Goal: Task Accomplishment & Management: Use online tool/utility

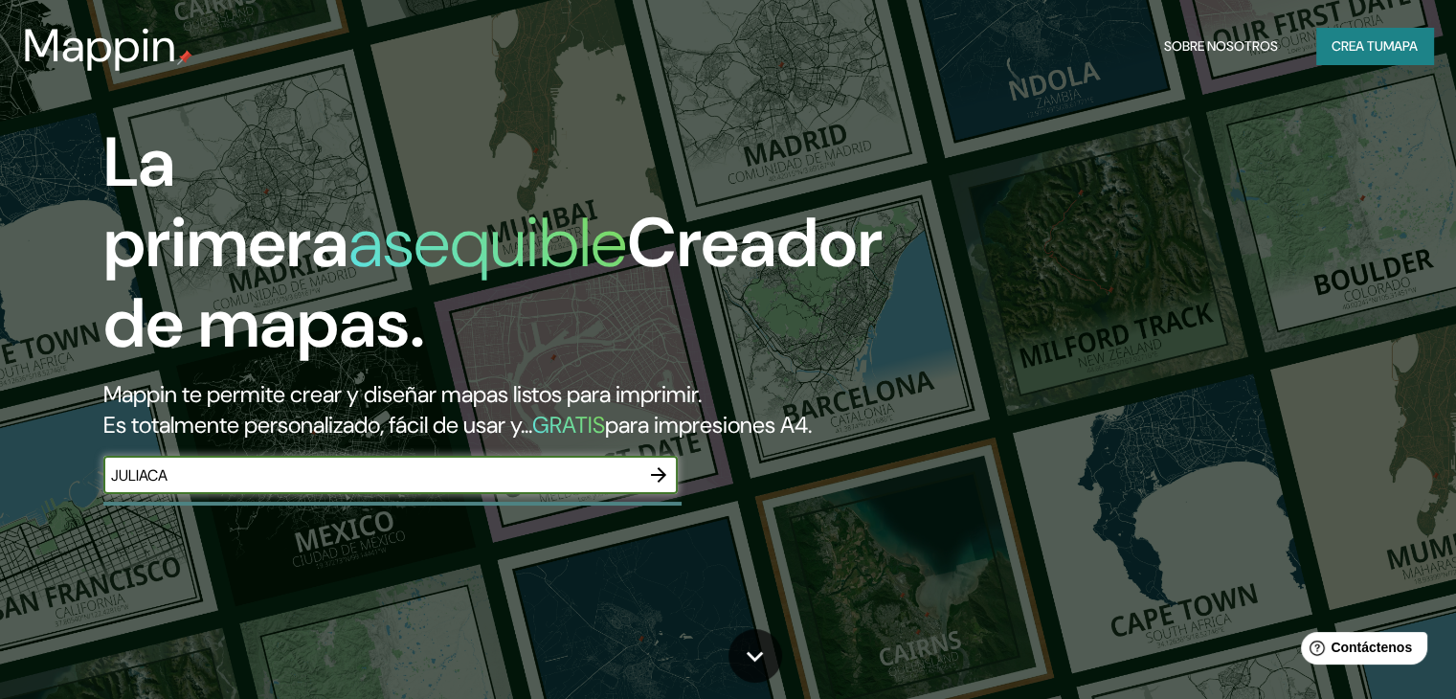
type input "JULIACA"
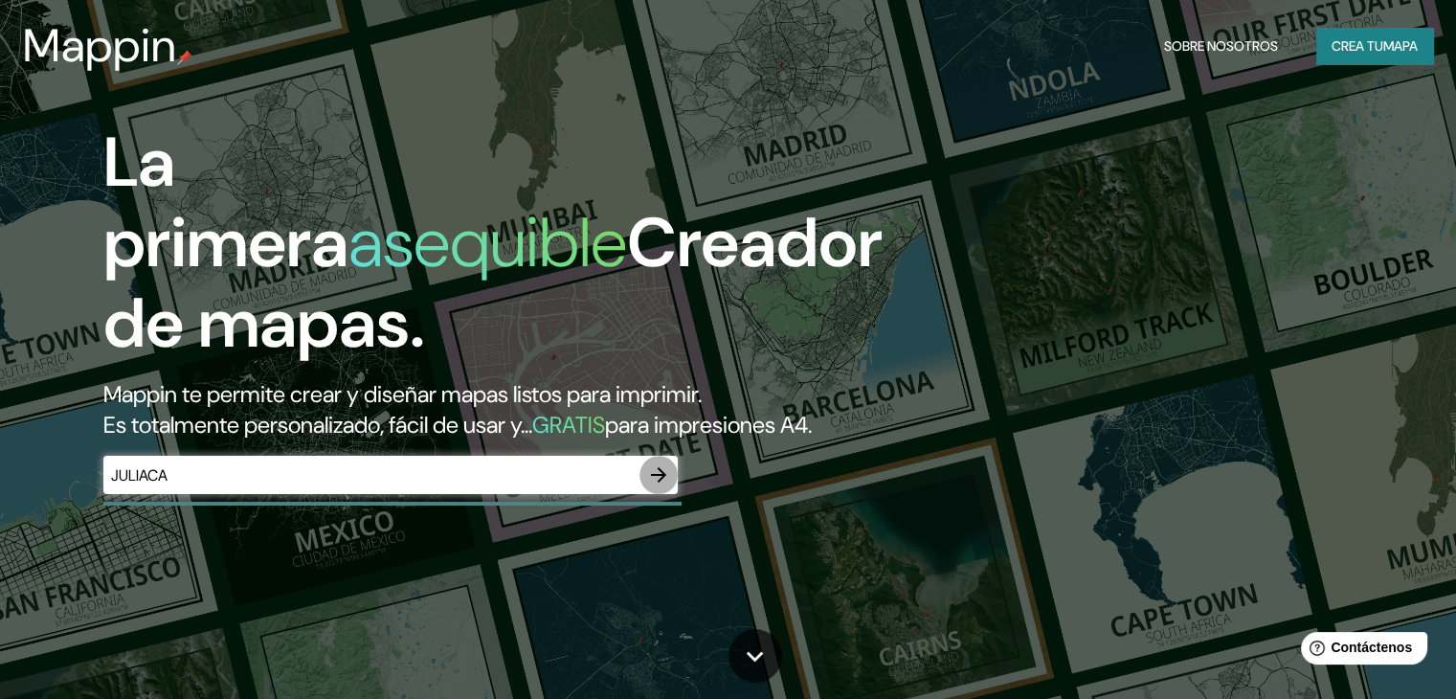
click at [665, 483] on icon "button" at bounding box center [658, 474] width 15 height 15
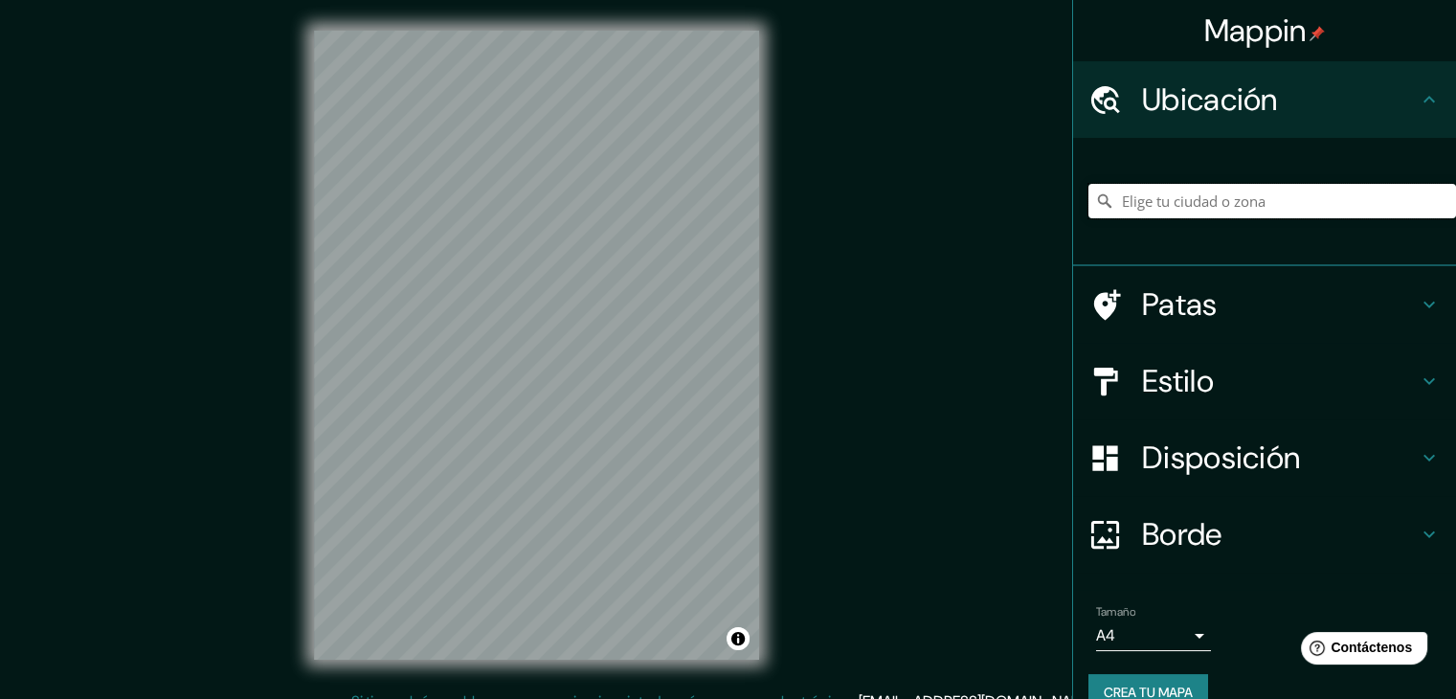
click at [1145, 204] on input "Elige tu ciudad o zona" at bounding box center [1273, 201] width 368 height 34
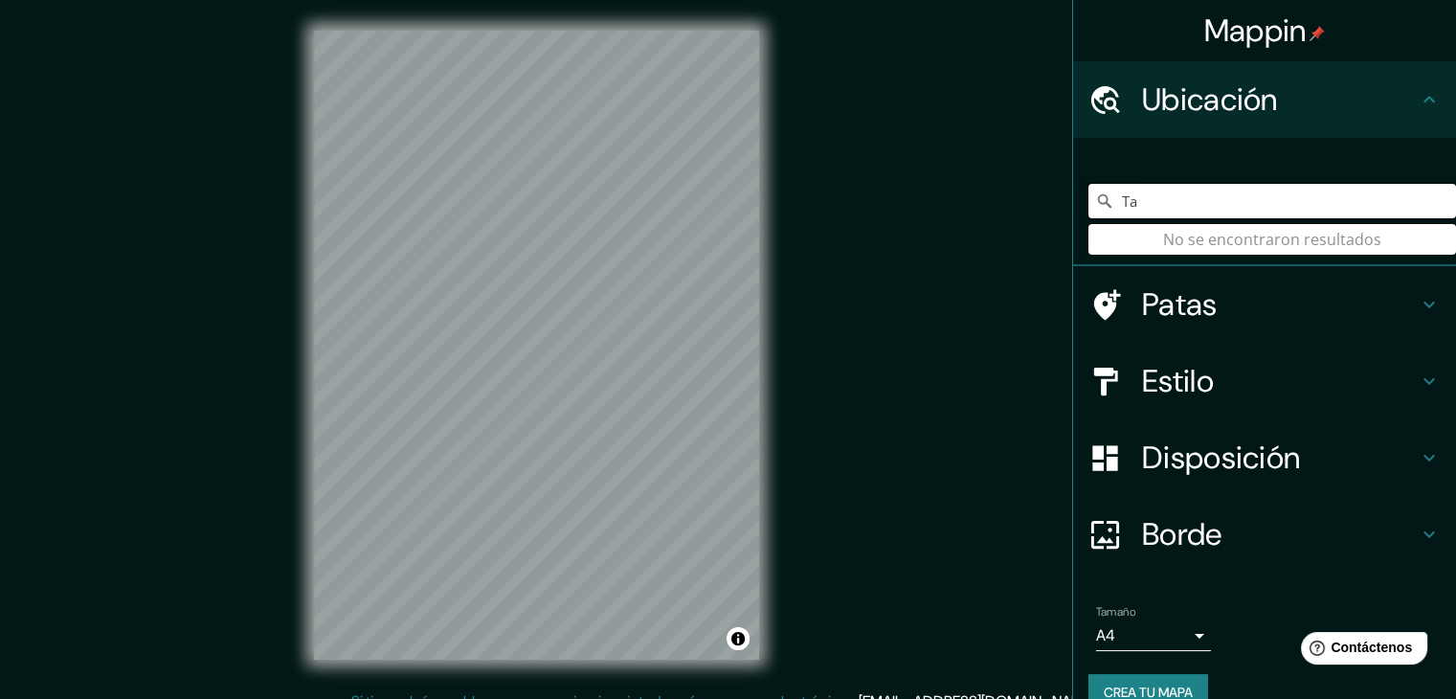
type input "T"
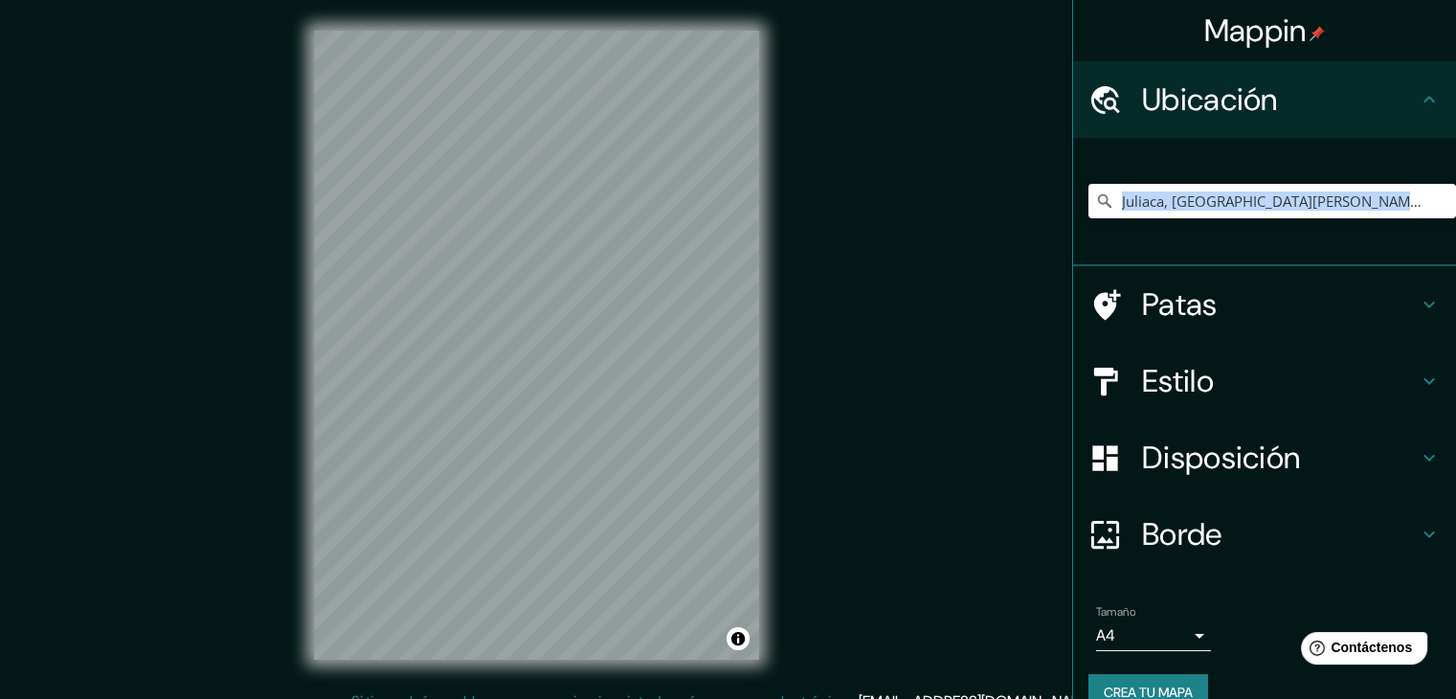
click at [1185, 262] on div "Juliaca, [GEOGRAPHIC_DATA][PERSON_NAME], [GEOGRAPHIC_DATA]" at bounding box center [1264, 202] width 383 height 128
click at [605, 468] on div at bounding box center [601, 468] width 15 height 15
click at [651, 380] on div at bounding box center [648, 376] width 15 height 15
click at [830, 443] on div "Mappin Ubicación Juliaca, [GEOGRAPHIC_DATA][PERSON_NAME], [GEOGRAPHIC_DATA] Pat…" at bounding box center [728, 360] width 1456 height 721
click at [1170, 191] on input "Juliaca, [GEOGRAPHIC_DATA][PERSON_NAME], [GEOGRAPHIC_DATA]" at bounding box center [1273, 201] width 368 height 34
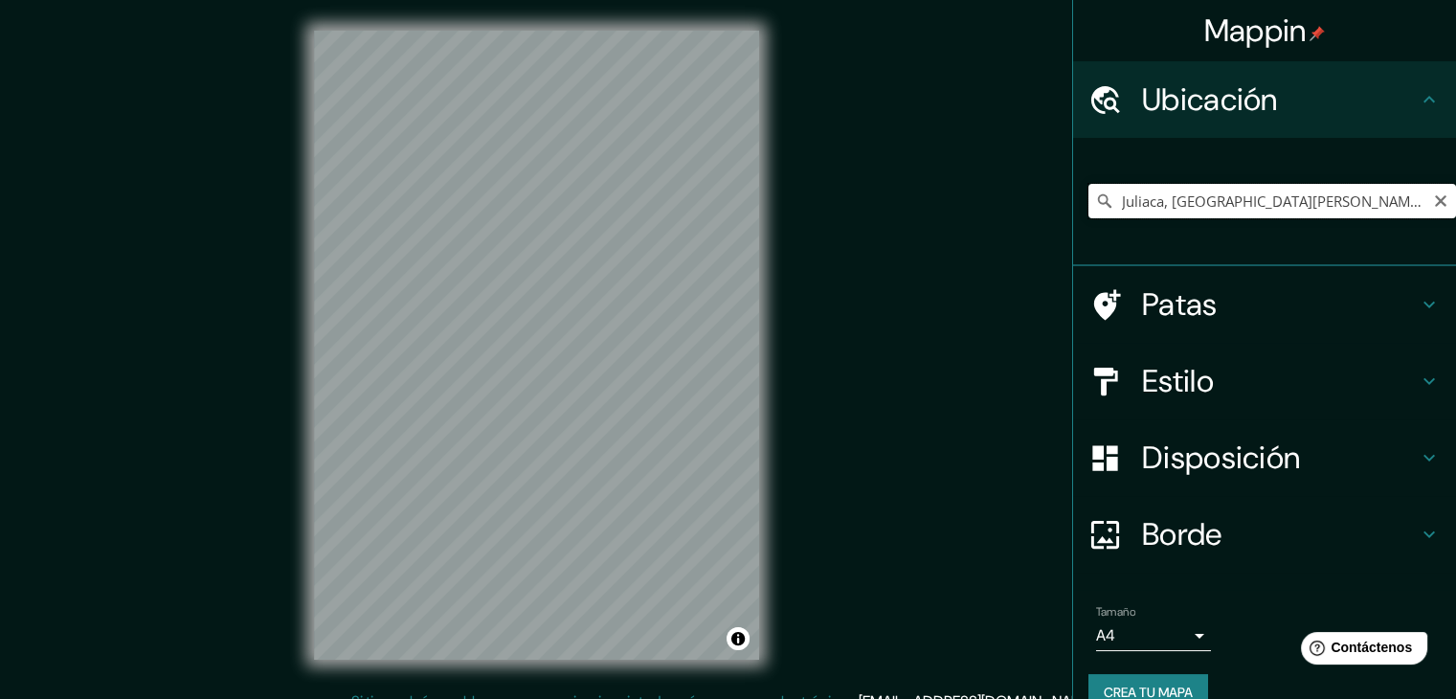
click at [1364, 185] on input "Juliaca, [GEOGRAPHIC_DATA][PERSON_NAME], [GEOGRAPHIC_DATA]" at bounding box center [1273, 201] width 368 height 34
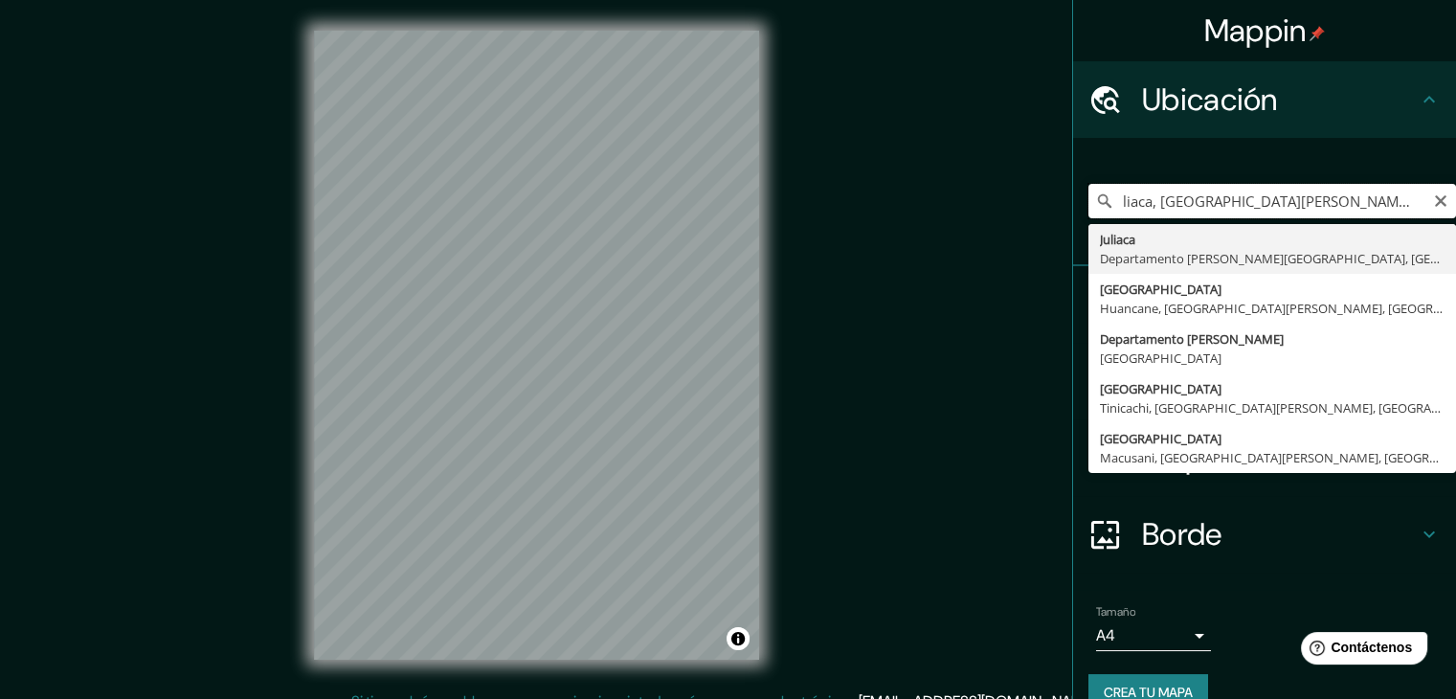
scroll to position [0, 15]
type input "Juliaca, [GEOGRAPHIC_DATA][PERSON_NAME], [GEOGRAPHIC_DATA]"
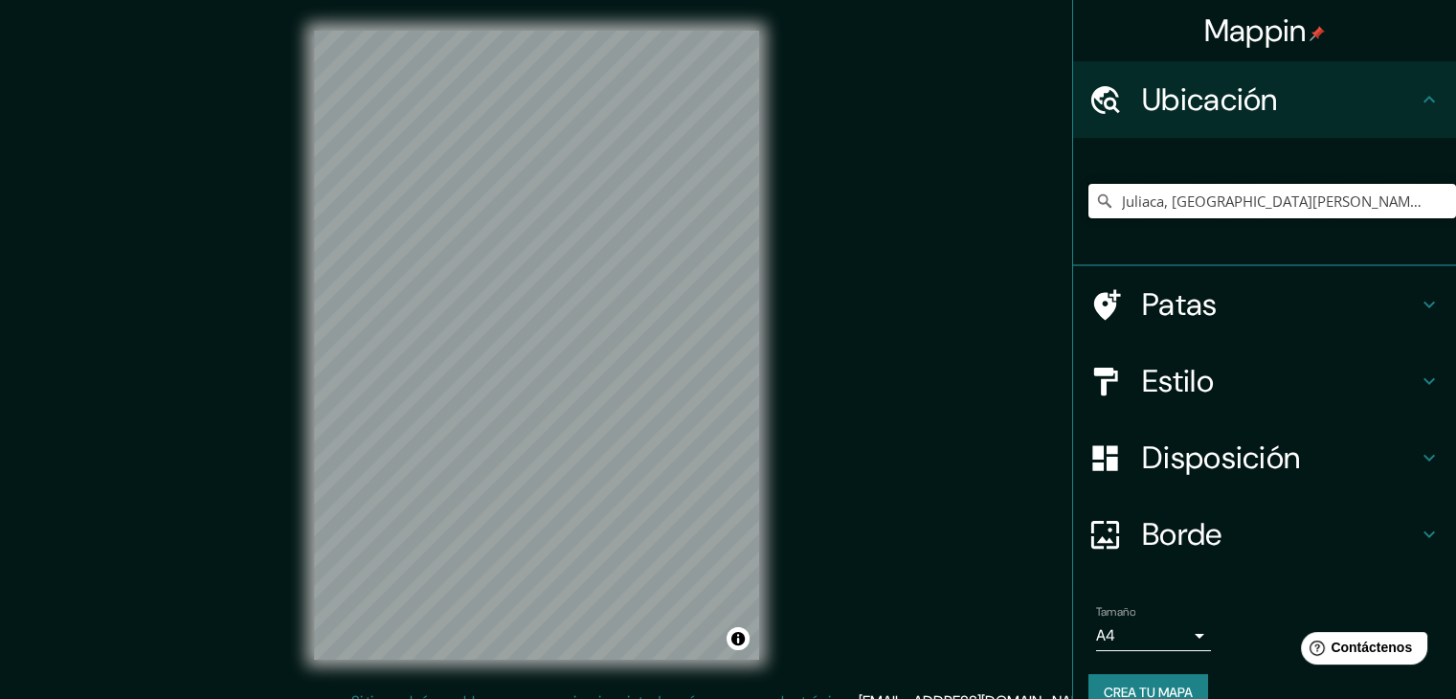
scroll to position [34, 0]
